Goal: Information Seeking & Learning: Understand process/instructions

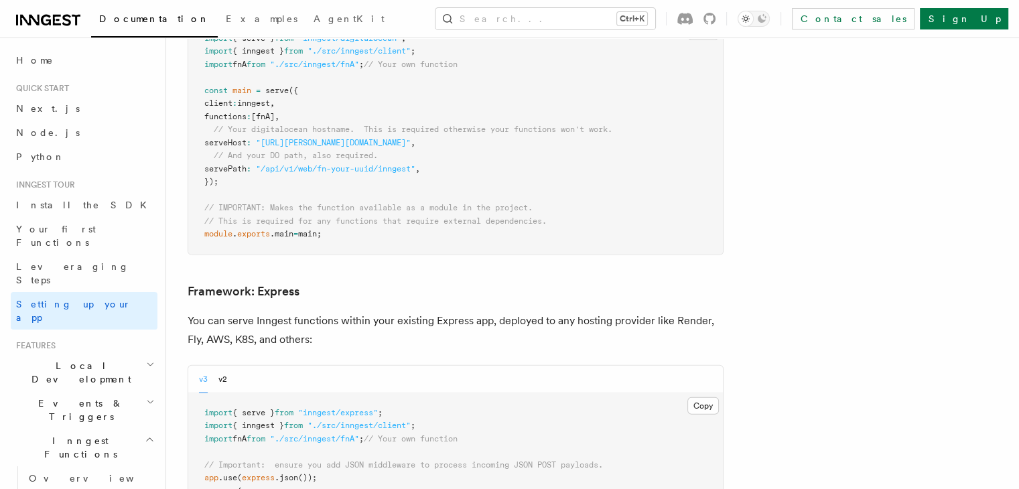
scroll to position [3289, 0]
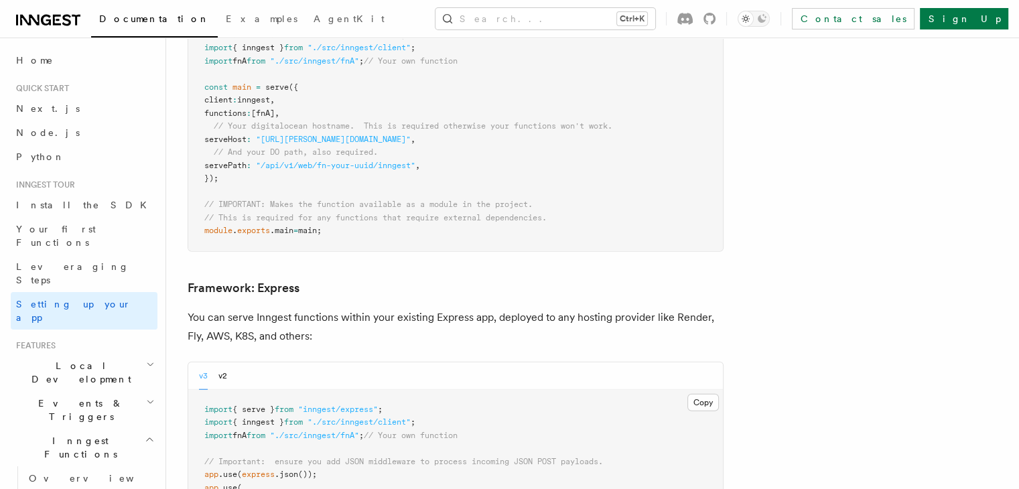
click at [364, 279] on h3 "Framework: Express" at bounding box center [456, 288] width 536 height 19
click at [378, 279] on h3 "Framework: Express" at bounding box center [456, 288] width 536 height 19
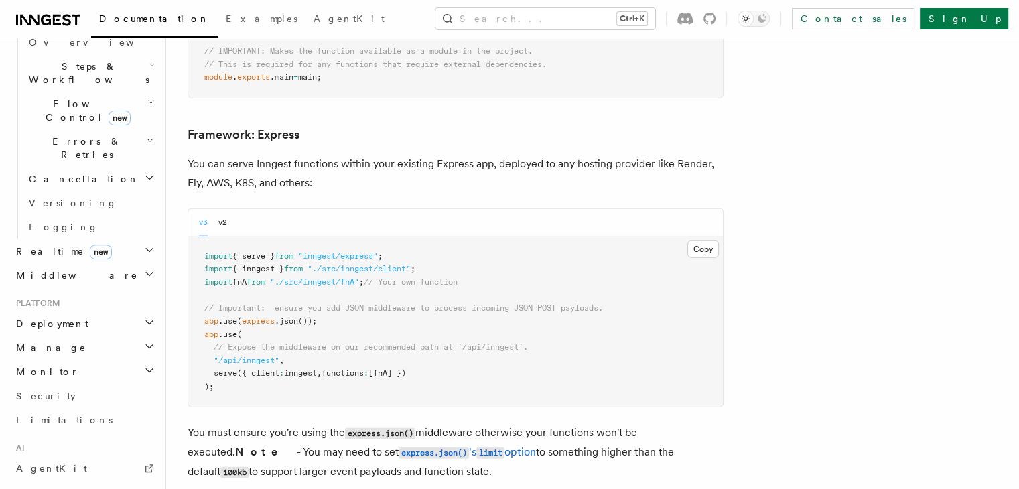
scroll to position [436, 0]
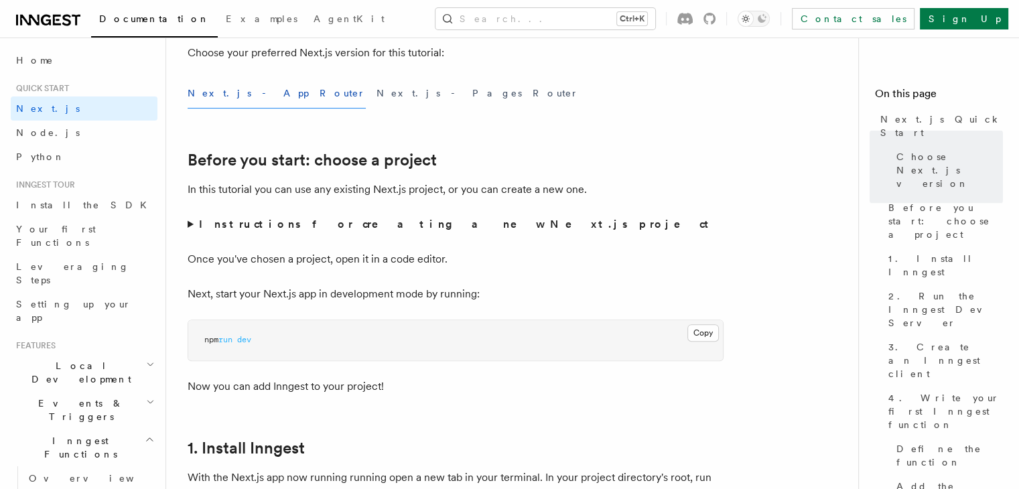
scroll to position [365, 0]
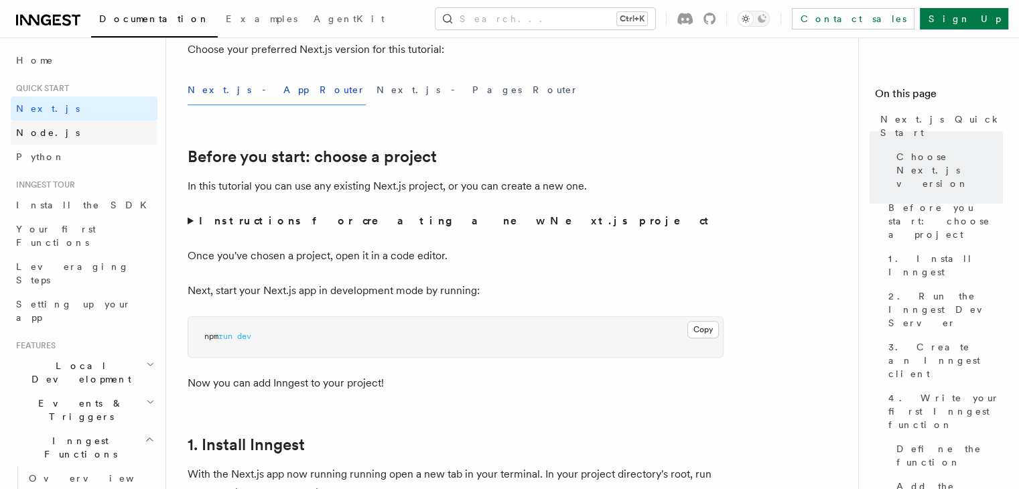
click at [54, 133] on link "Node.js" at bounding box center [84, 133] width 147 height 24
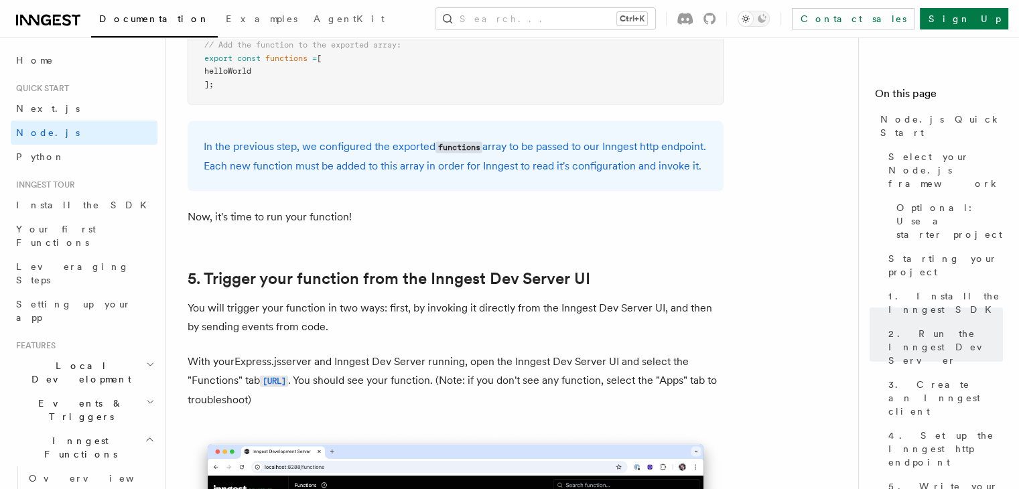
scroll to position [2690, 0]
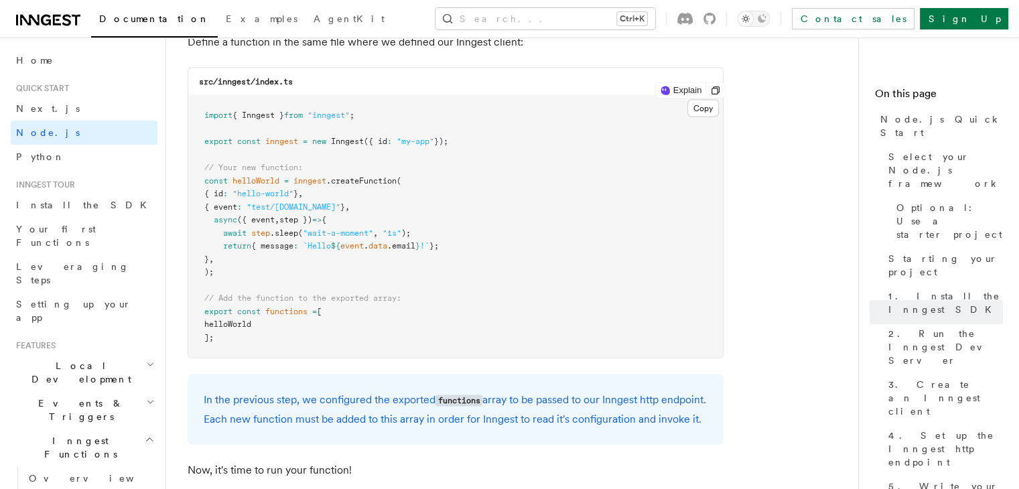
click at [498, 124] on pre "import { Inngest } from "inngest" ; export const inngest = new Inngest ({ id : …" at bounding box center [455, 227] width 535 height 262
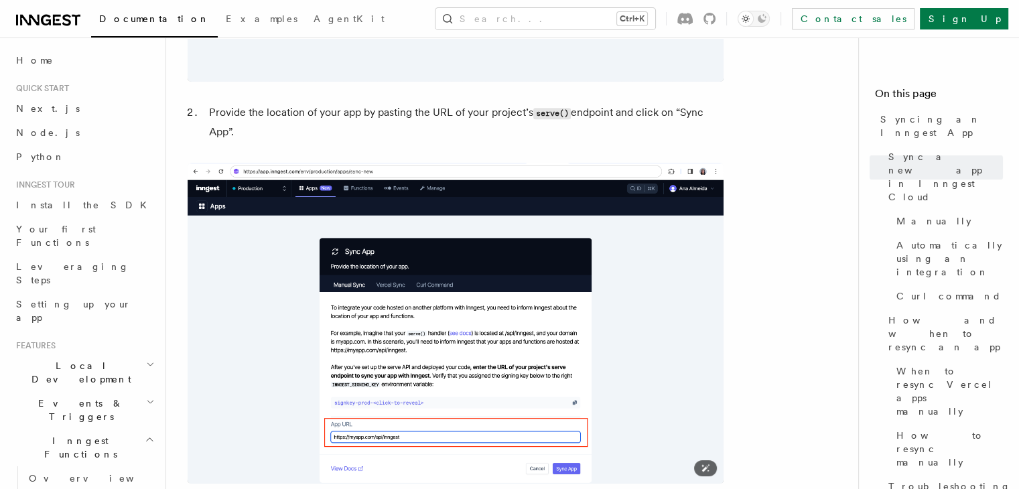
scroll to position [1109, 0]
